Goal: Information Seeking & Learning: Learn about a topic

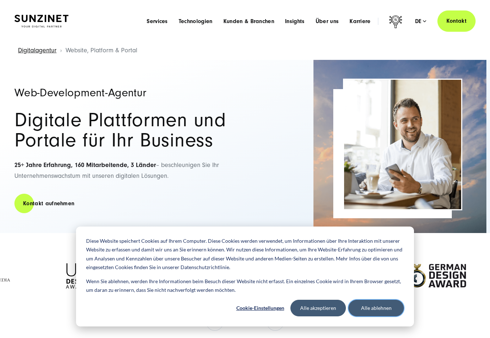
click at [360, 312] on button "Alle ablehnen" at bounding box center [377, 308] width 56 height 17
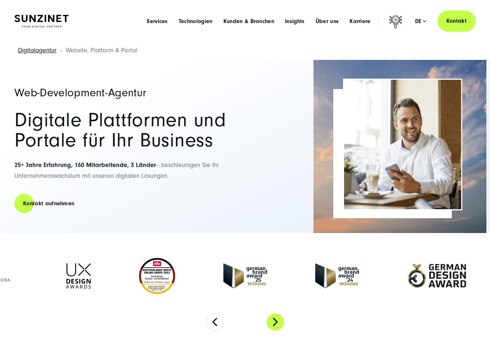
click at [281, 319] on button "Next" at bounding box center [275, 321] width 17 height 17
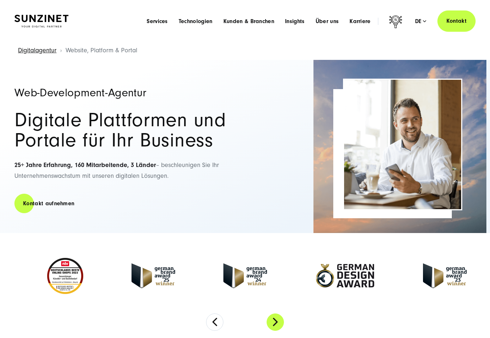
click at [281, 319] on button "Next" at bounding box center [275, 321] width 17 height 17
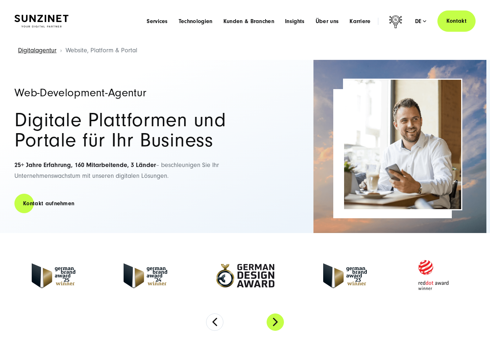
click at [281, 319] on button "Next" at bounding box center [275, 321] width 17 height 17
click at [277, 321] on button "Next" at bounding box center [275, 321] width 17 height 17
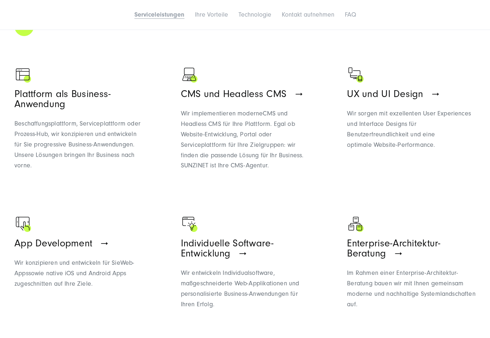
scroll to position [433, 0]
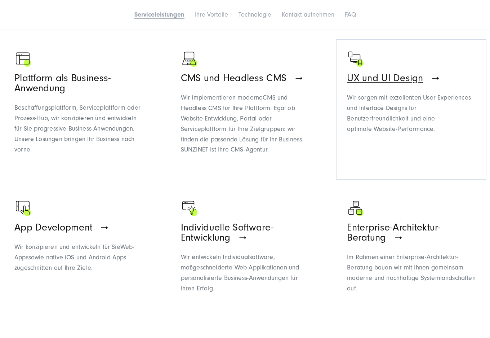
click at [401, 79] on span "UX und UI Design" at bounding box center [385, 77] width 76 height 11
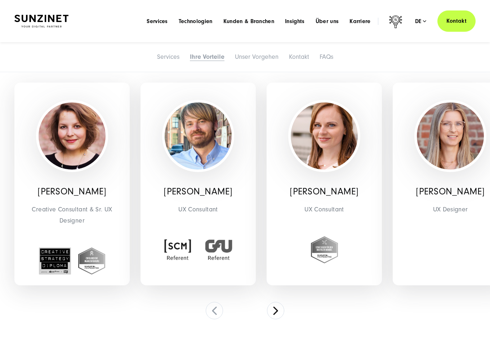
scroll to position [1550, 0]
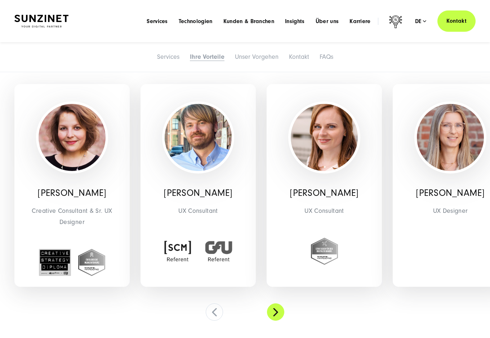
click at [273, 308] on button at bounding box center [275, 311] width 17 height 17
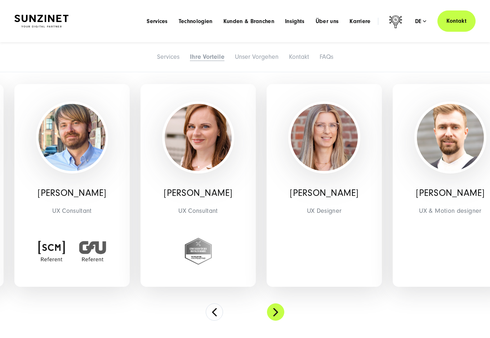
click at [273, 308] on button at bounding box center [275, 311] width 17 height 17
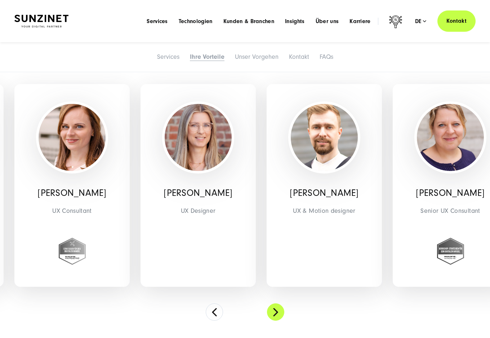
click at [273, 308] on button at bounding box center [275, 311] width 17 height 17
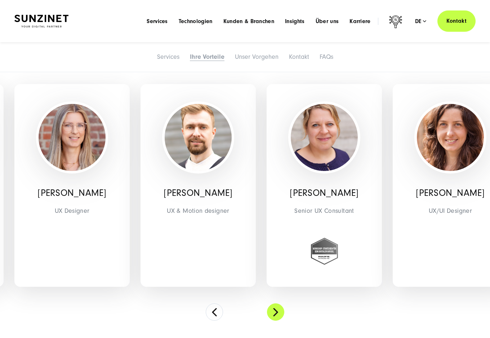
click at [273, 308] on button at bounding box center [275, 311] width 17 height 17
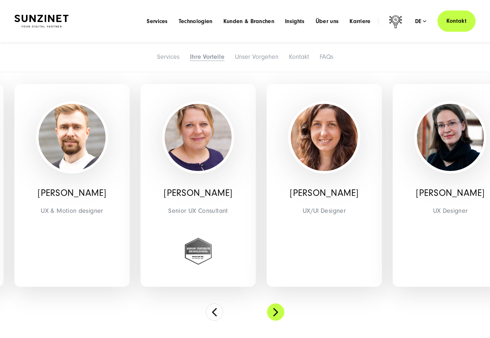
click at [273, 308] on button at bounding box center [275, 311] width 17 height 17
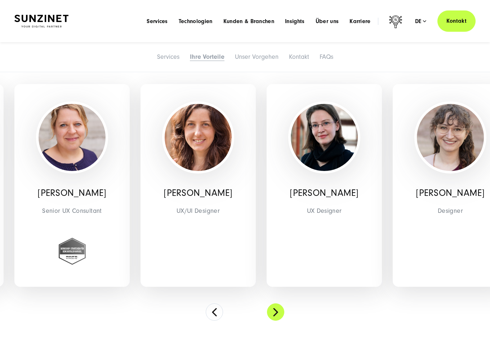
click at [273, 308] on button at bounding box center [275, 311] width 17 height 17
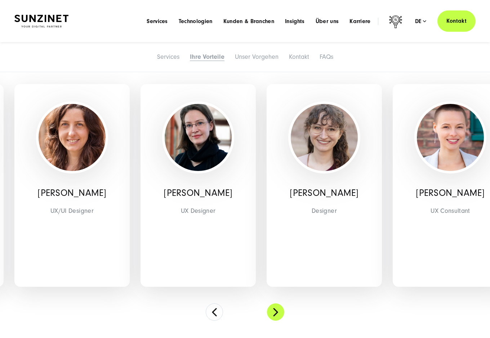
click at [273, 308] on button at bounding box center [275, 311] width 17 height 17
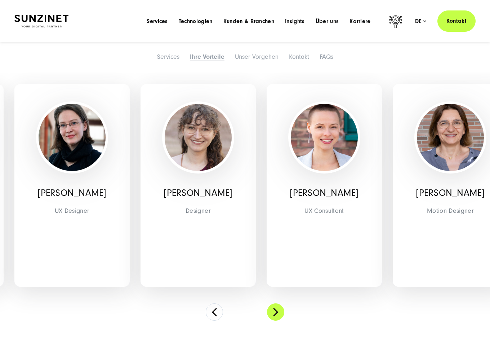
click at [273, 308] on button at bounding box center [275, 311] width 17 height 17
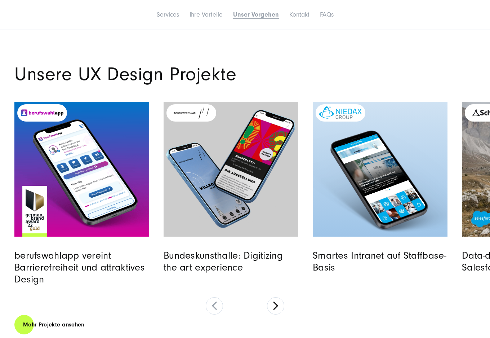
scroll to position [2415, 0]
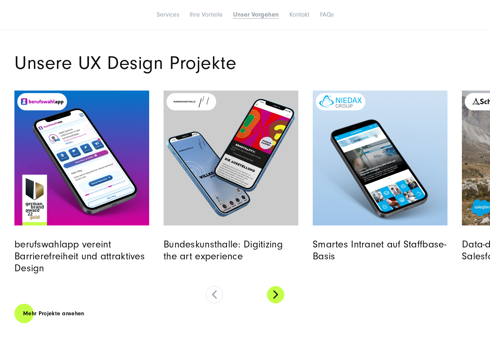
click at [282, 297] on button at bounding box center [275, 294] width 17 height 17
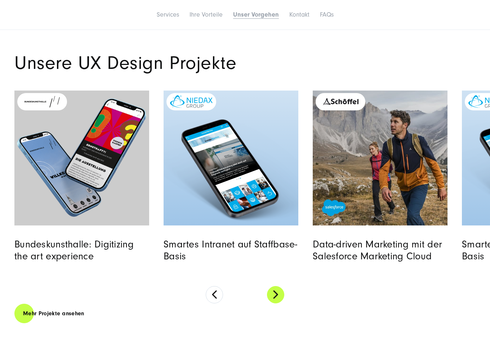
click at [282, 297] on button at bounding box center [275, 294] width 17 height 17
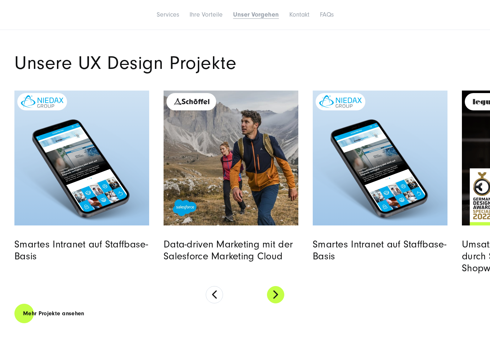
click at [282, 297] on button at bounding box center [275, 294] width 17 height 17
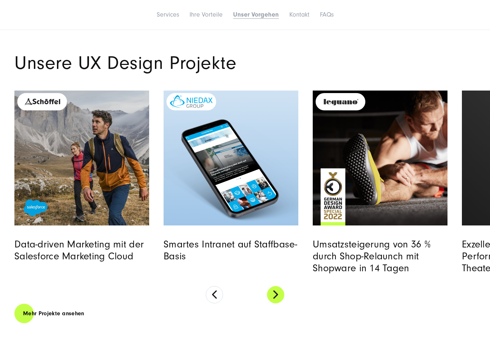
click at [282, 297] on button at bounding box center [275, 294] width 17 height 17
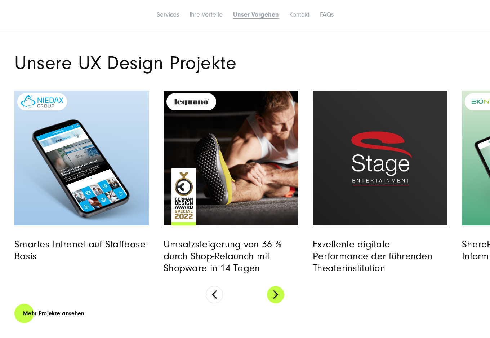
click at [282, 297] on button at bounding box center [275, 294] width 17 height 17
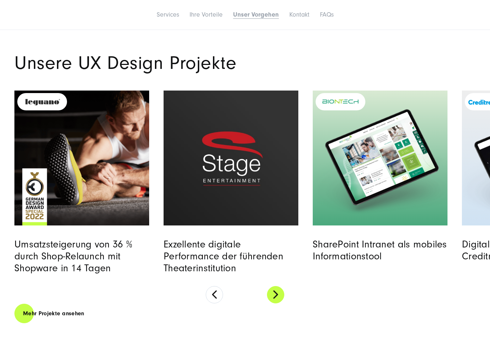
click at [282, 297] on button at bounding box center [275, 294] width 17 height 17
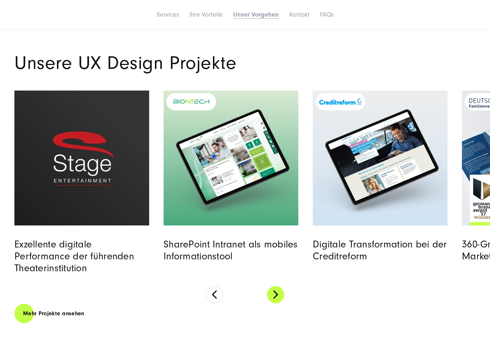
click at [282, 297] on button at bounding box center [275, 294] width 17 height 17
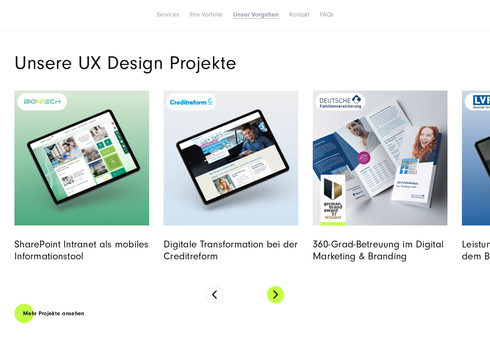
click at [282, 297] on button at bounding box center [275, 294] width 17 height 17
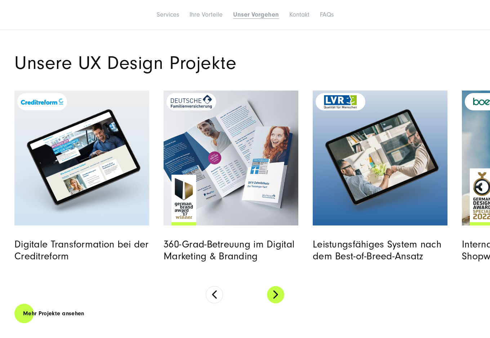
click at [282, 297] on button at bounding box center [275, 294] width 17 height 17
click at [276, 296] on button at bounding box center [275, 294] width 17 height 17
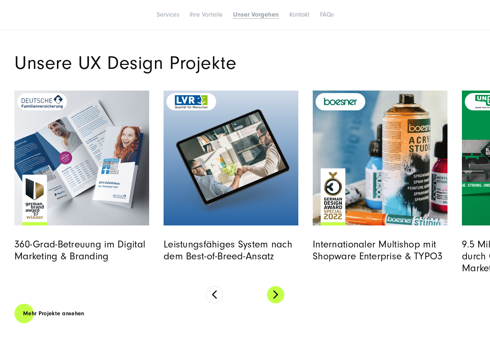
click at [276, 296] on button at bounding box center [275, 294] width 17 height 17
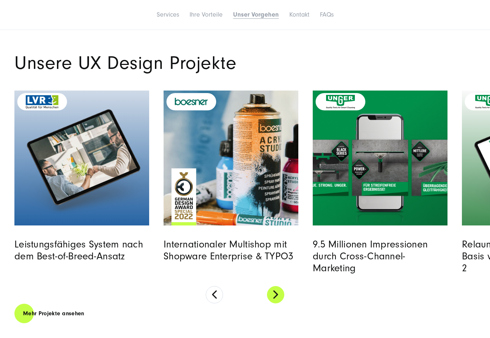
click at [276, 296] on button at bounding box center [275, 294] width 17 height 17
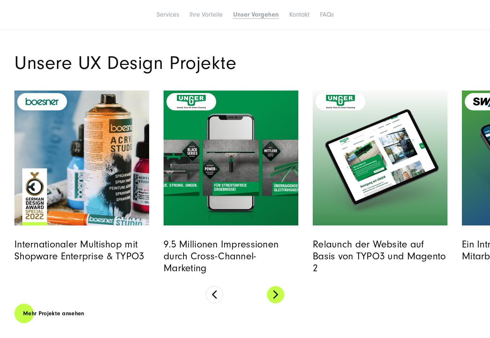
click at [276, 296] on button at bounding box center [275, 294] width 17 height 17
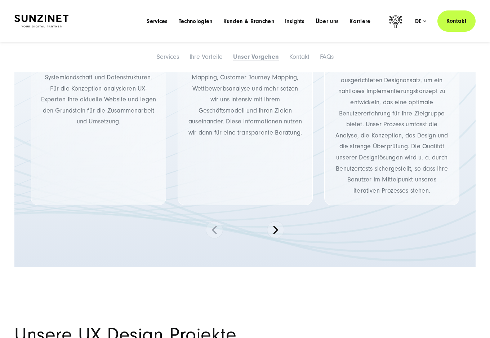
scroll to position [2019, 0]
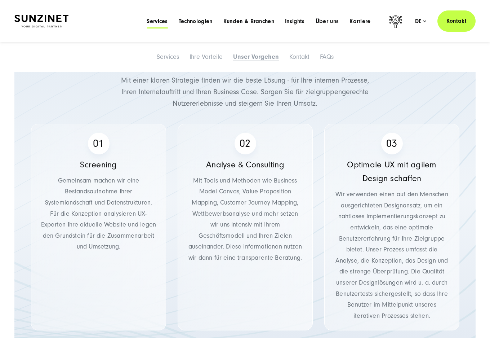
click at [152, 22] on span "Services" at bounding box center [157, 21] width 21 height 7
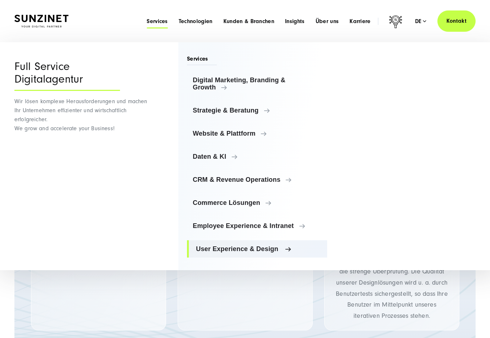
click at [214, 248] on span "User Experience & Design" at bounding box center [258, 248] width 125 height 7
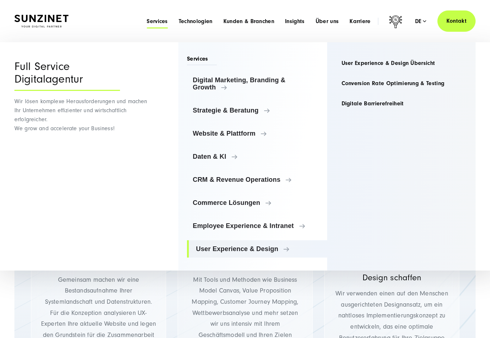
scroll to position [1910, 0]
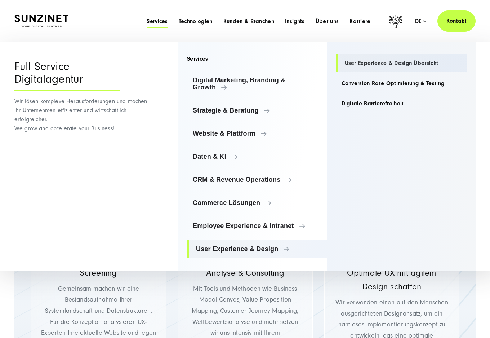
click at [346, 65] on link "User Experience & Design Übersicht" at bounding box center [402, 62] width 132 height 17
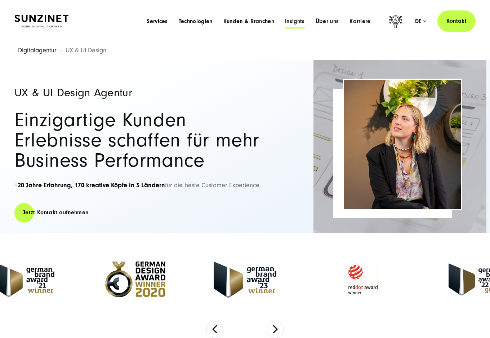
click at [300, 22] on span "Insights" at bounding box center [295, 21] width 20 height 7
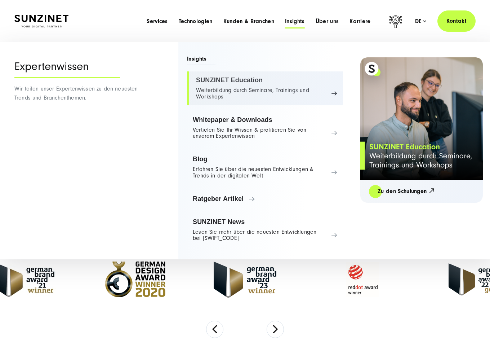
click at [278, 88] on link "SUNZINET Education Weiterbildung durch Seminare, Trainings und Workshops" at bounding box center [265, 88] width 156 height 34
